Goal: Task Accomplishment & Management: Manage account settings

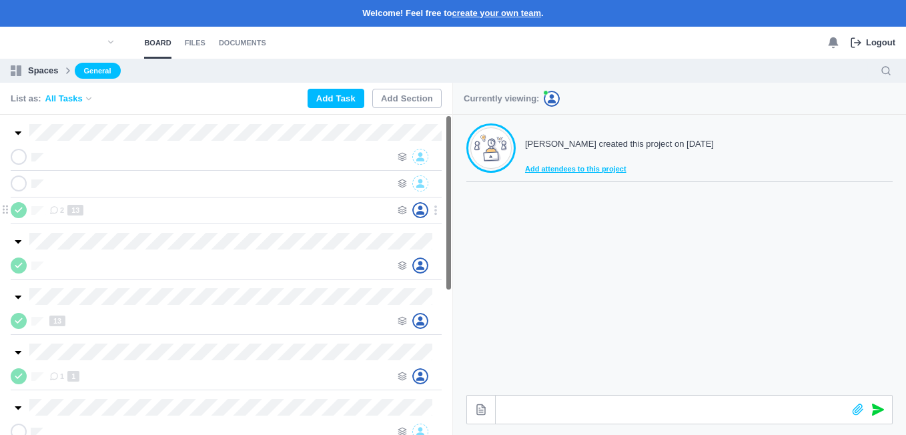
drag, startPoint x: 448, startPoint y: 262, endPoint x: 448, endPoint y: 214, distance: 48.0
click at [448, 214] on section "2 13 13 1 1" at bounding box center [226, 275] width 452 height 320
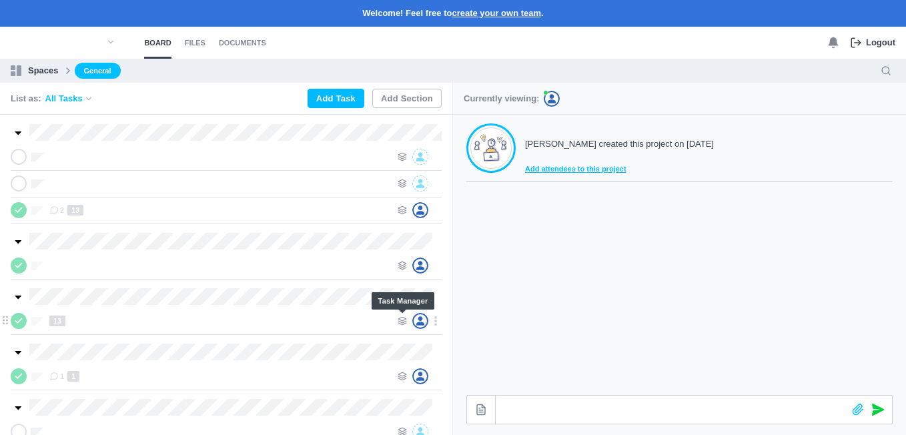
click at [404, 320] on use at bounding box center [402, 321] width 8 height 8
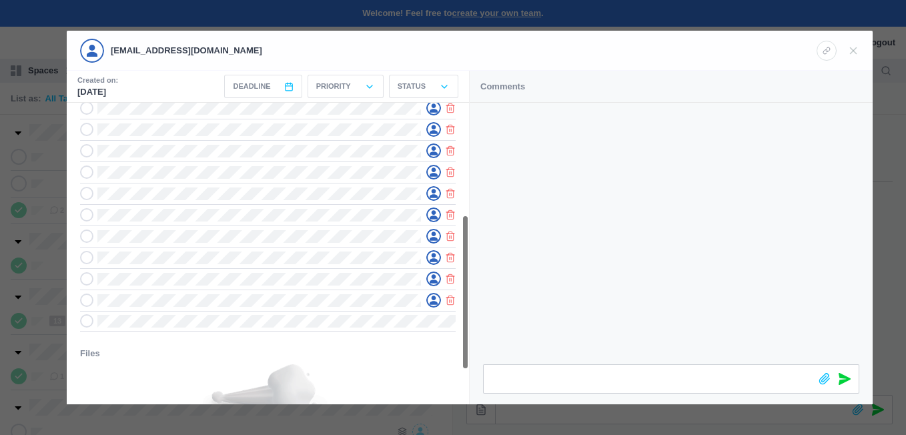
scroll to position [218, 0]
drag, startPoint x: 464, startPoint y: 225, endPoint x: 474, endPoint y: 338, distance: 113.3
click at [474, 338] on section "Created on: [DATE] Deadline < [DATE] > Sun Mon Tue Wed Thu Fri Sat 1 2 3 4 5 6 …" at bounding box center [470, 238] width 806 height 334
click at [851, 54] on icon at bounding box center [853, 51] width 12 height 12
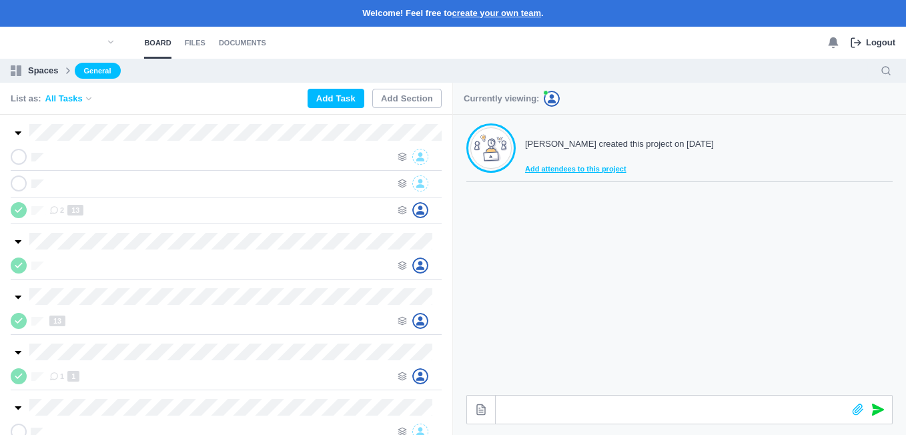
scroll to position [213, 0]
click at [127, 208] on div "2 13" at bounding box center [220, 210] width 342 height 16
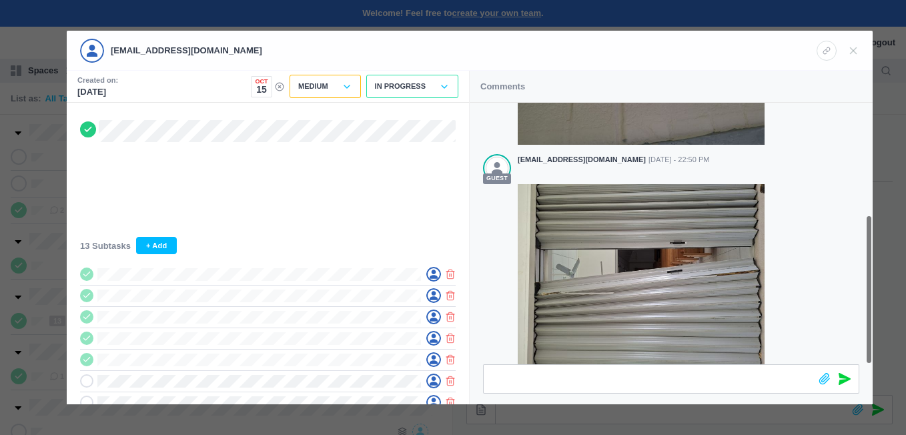
scroll to position [196, 0]
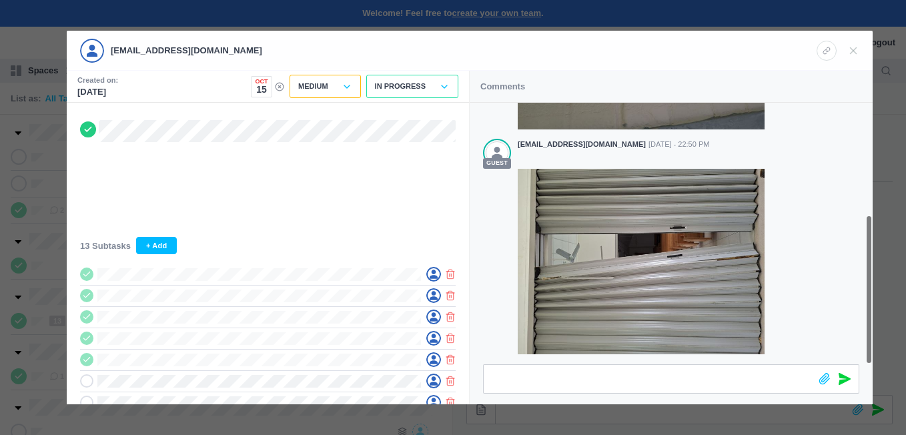
drag, startPoint x: 869, startPoint y: 218, endPoint x: 861, endPoint y: 281, distance: 63.2
click at [861, 281] on div "guest [EMAIL_ADDRESS][DOMAIN_NAME] [DATE] - 22:47 PM guest [EMAIL_ADDRESS][DOMA…" at bounding box center [671, 234] width 403 height 262
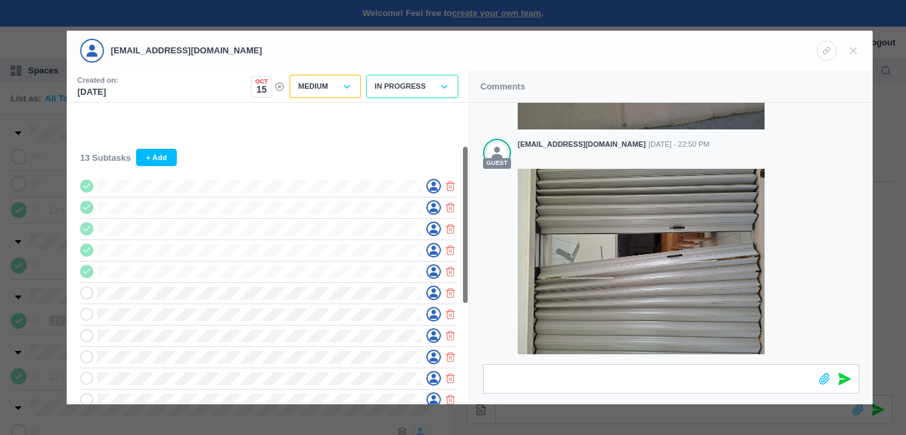
scroll to position [93, 0]
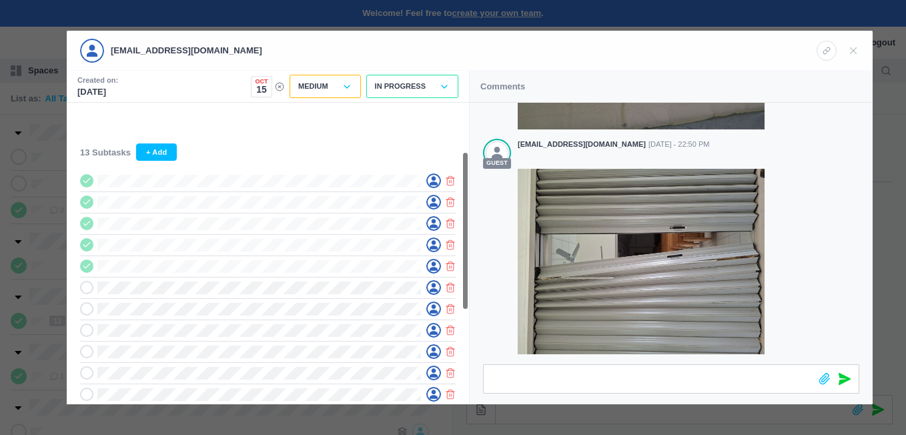
drag, startPoint x: 466, startPoint y: 200, endPoint x: 468, endPoint y: 249, distance: 49.4
click at [468, 249] on section "13 Subtasks + Add Files 20250916_140428.jpg by [EMAIL_ADDRESS][DOMAIN_NAME] Mak…" at bounding box center [268, 254] width 402 height 302
click at [86, 288] on icon at bounding box center [86, 287] width 9 height 9
click at [90, 310] on icon at bounding box center [86, 308] width 9 height 9
click at [406, 85] on p "In Progress" at bounding box center [400, 86] width 51 height 11
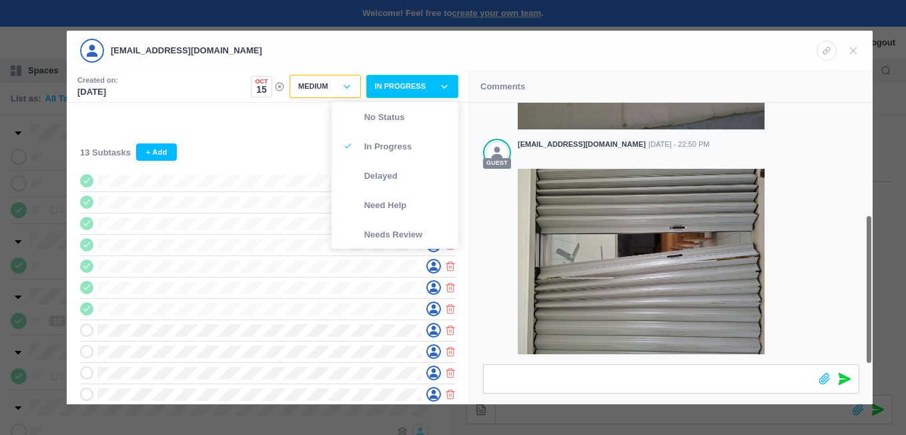
drag, startPoint x: 869, startPoint y: 326, endPoint x: 869, endPoint y: 360, distance: 34.7
click at [869, 360] on section "guest [EMAIL_ADDRESS][DOMAIN_NAME] [DATE] - 22:47 PM guest [EMAIL_ADDRESS][DOMA…" at bounding box center [671, 234] width 403 height 262
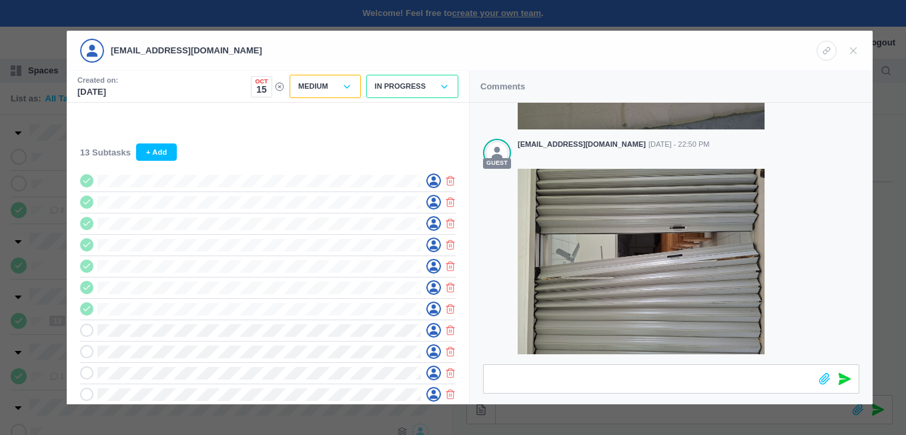
click at [727, 372] on div "Comments guest [EMAIL_ADDRESS][DOMAIN_NAME] [DATE] - 22:47 PM guest [EMAIL_ADDR…" at bounding box center [671, 238] width 403 height 334
click at [852, 45] on icon at bounding box center [853, 51] width 12 height 12
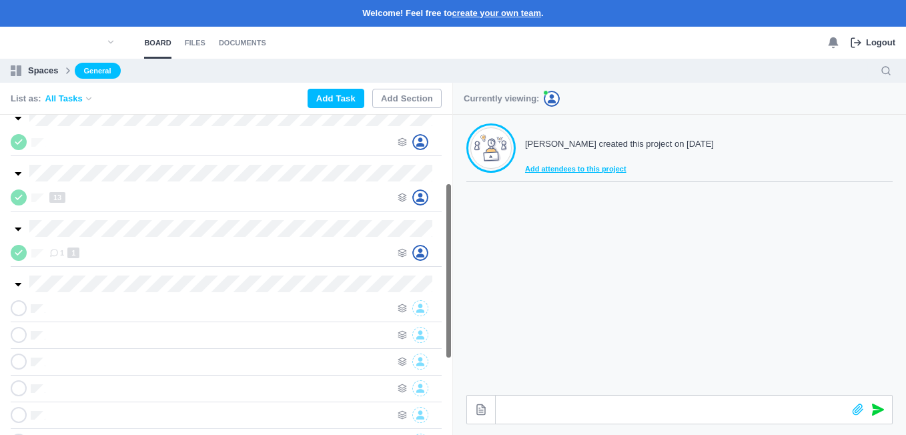
scroll to position [129, 0]
drag, startPoint x: 448, startPoint y: 202, endPoint x: 454, endPoint y: 273, distance: 71.7
click at [454, 273] on section "List as: All Tasks Add Task Add Section 2 13 13 1 1 Currently viewing: false [P…" at bounding box center [453, 259] width 906 height 352
